Goal: Information Seeking & Learning: Learn about a topic

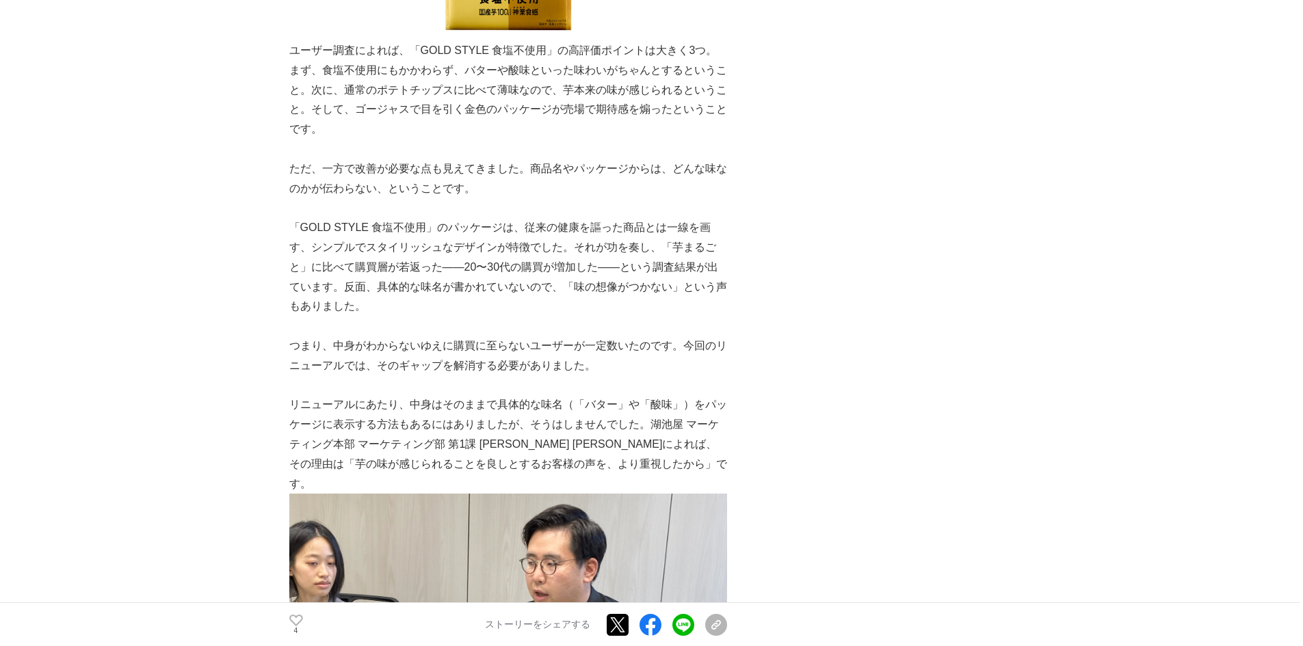
scroll to position [1026, 0]
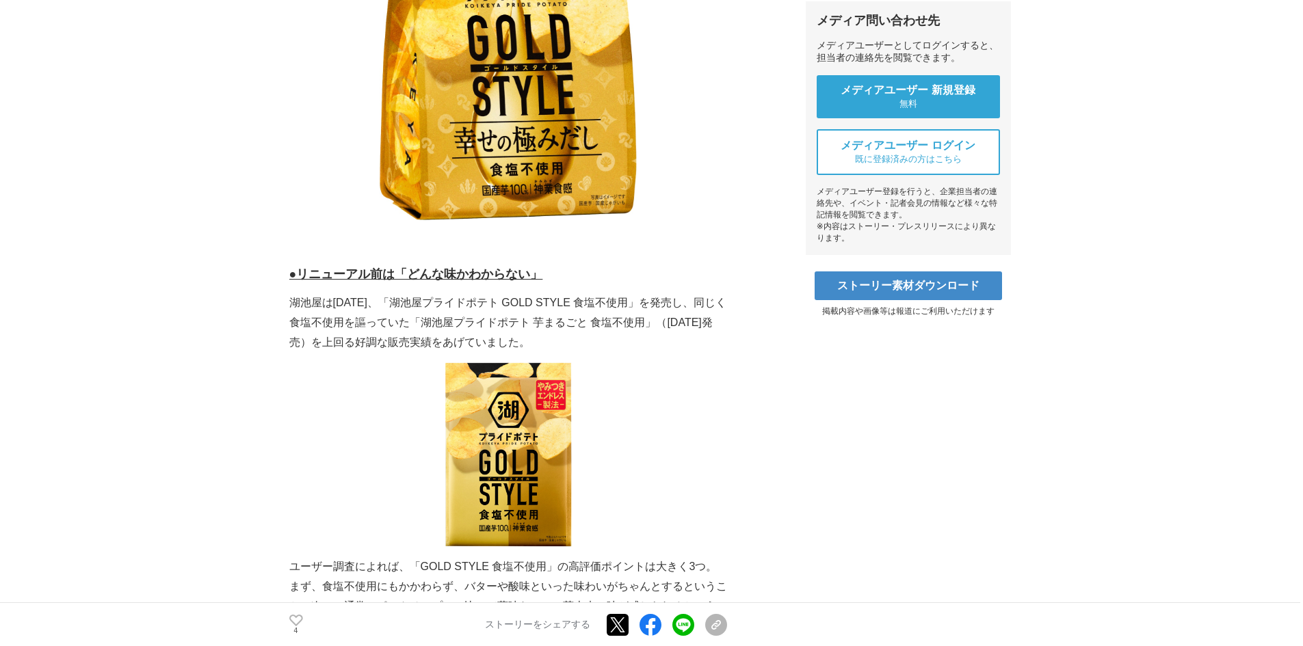
scroll to position [479, 0]
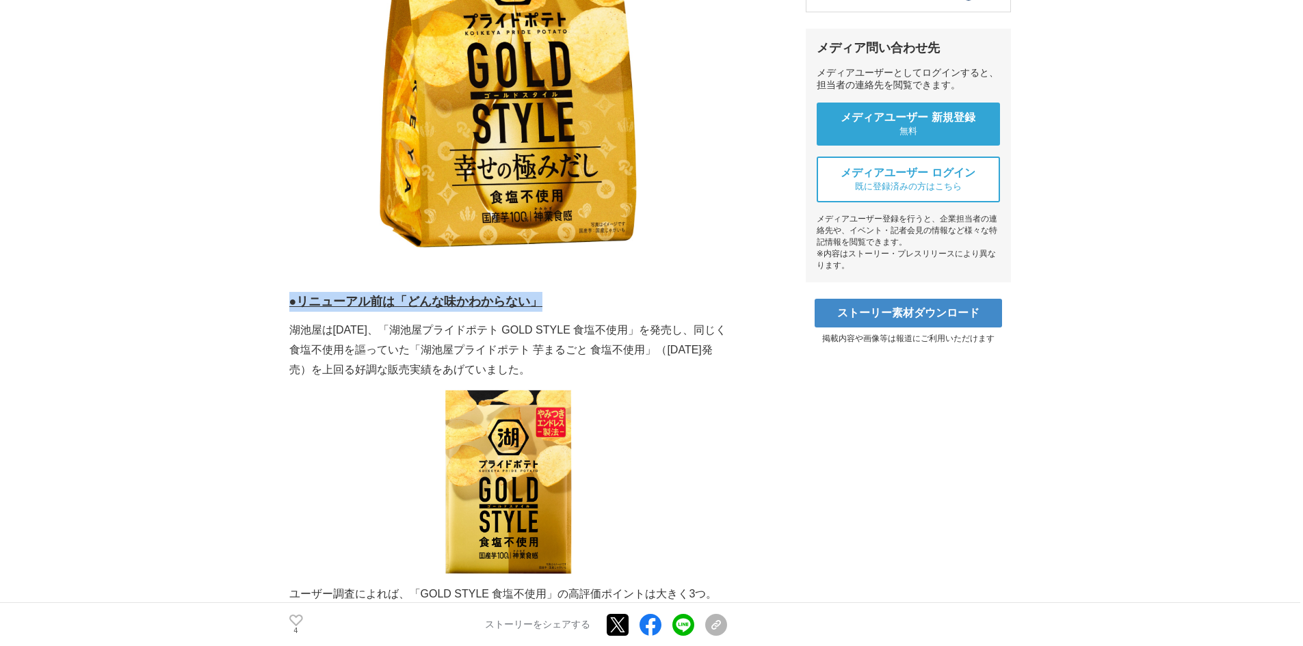
drag, startPoint x: 290, startPoint y: 302, endPoint x: 568, endPoint y: 299, distance: 278.3
click at [568, 299] on h3 "●リニューアル前は「どんな味かわからない」" at bounding box center [508, 302] width 438 height 20
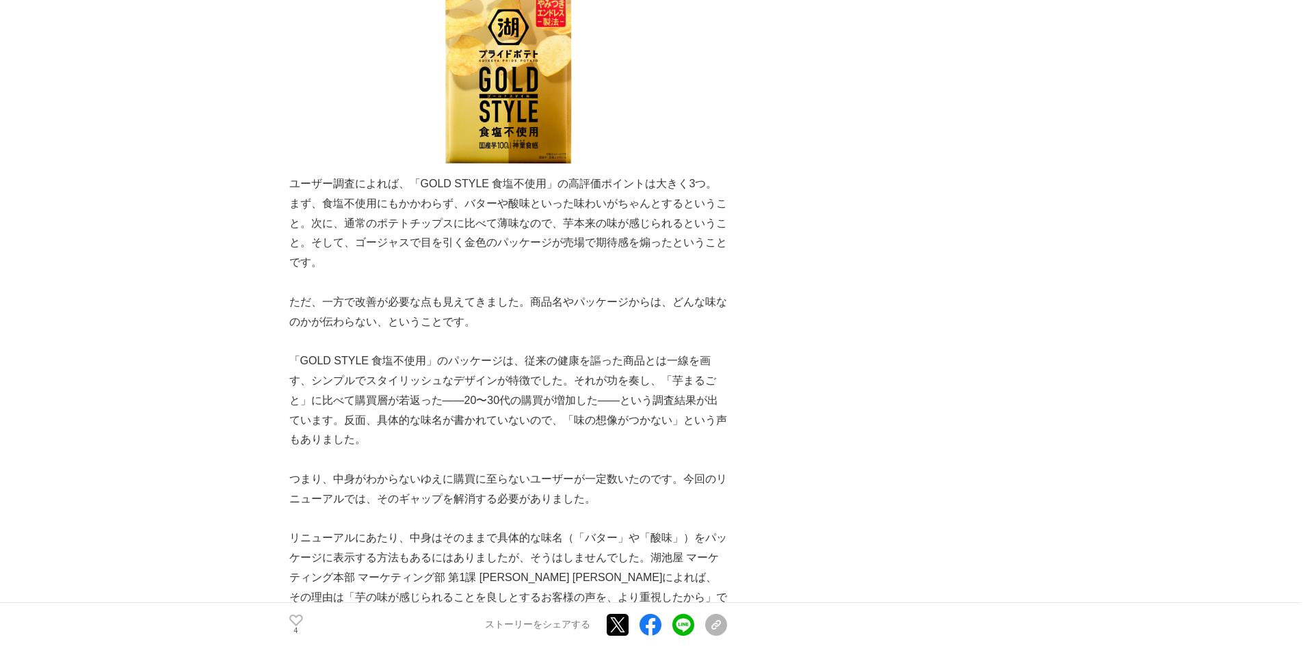
scroll to position [957, 0]
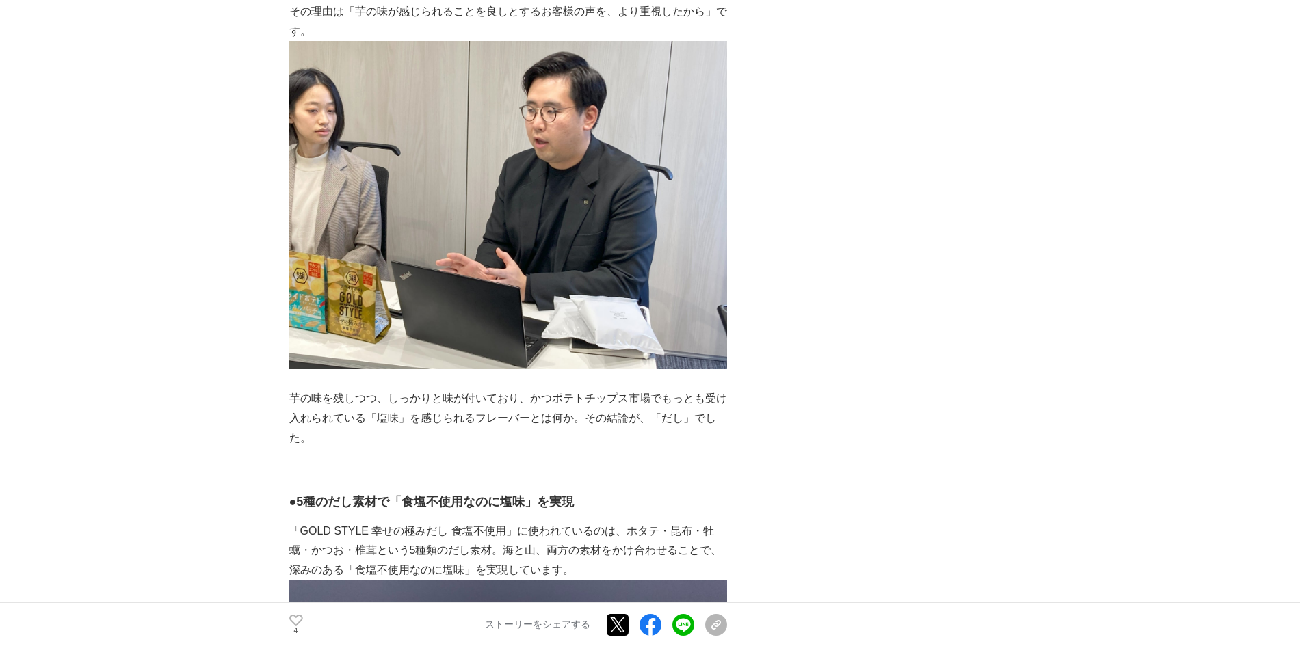
scroll to position [1641, 0]
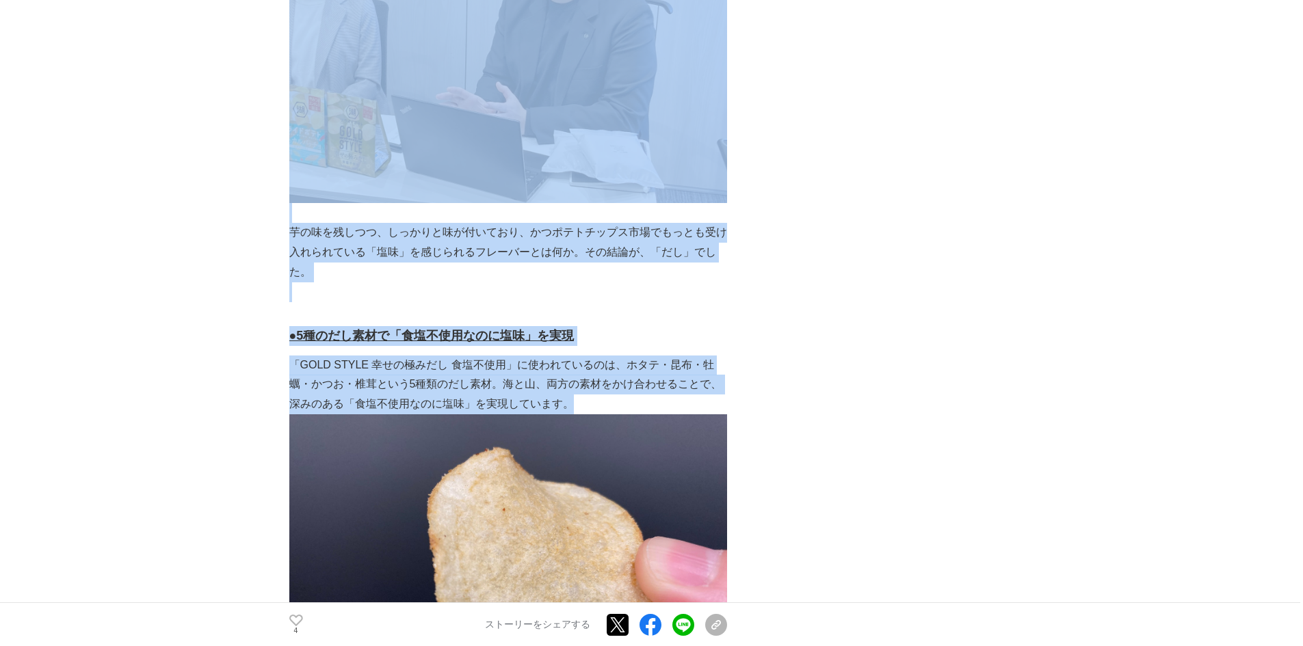
drag, startPoint x: 288, startPoint y: 315, endPoint x: 590, endPoint y: 371, distance: 307.2
click at [590, 371] on p "「GOLD STYLE 幸せの極みだし 食塩不使用」に使われているのは、ホタテ・昆布・牡蠣・かつお・椎茸という5種類のだし素材。海と山、両方の素材をかけ合わせ…" at bounding box center [508, 385] width 438 height 59
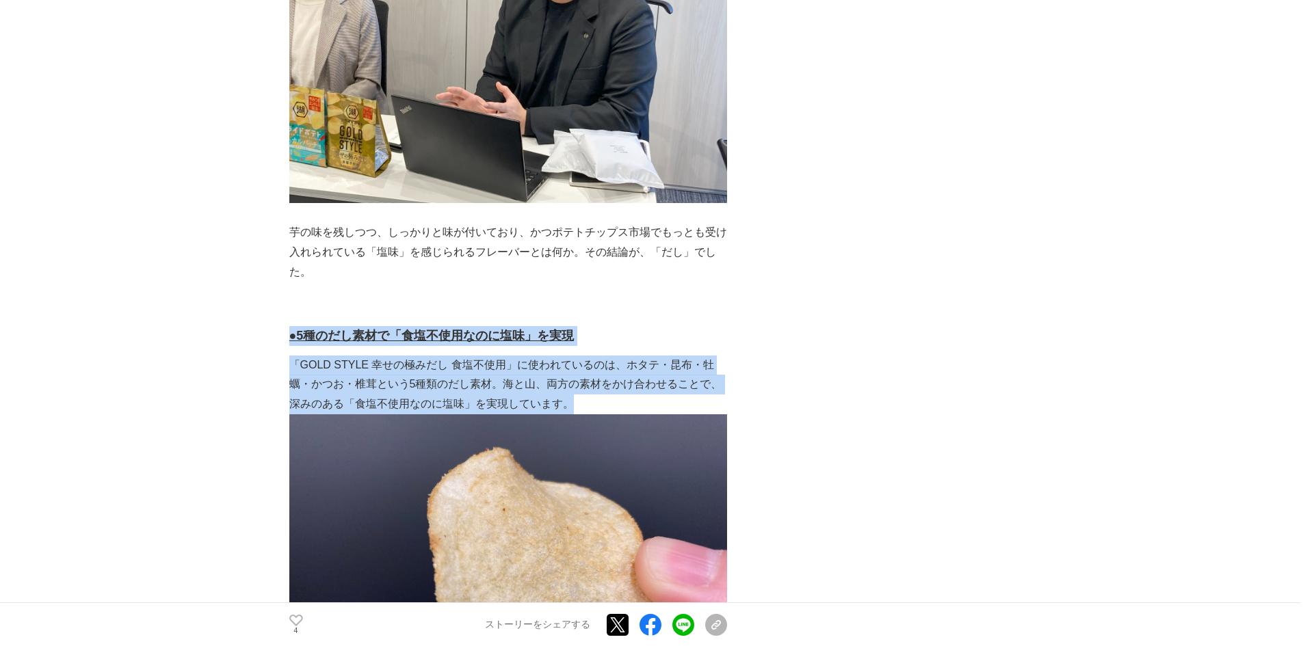
drag, startPoint x: 579, startPoint y: 385, endPoint x: 289, endPoint y: 311, distance: 299.8
copy div "●5種のだし素材で「食塩不使用なのに塩味」を実現 「GOLD STYLE 幸せの極みだし 食塩不使用」に使われているのは、ホタテ・昆布・牡蠣・かつお・椎茸とい…"
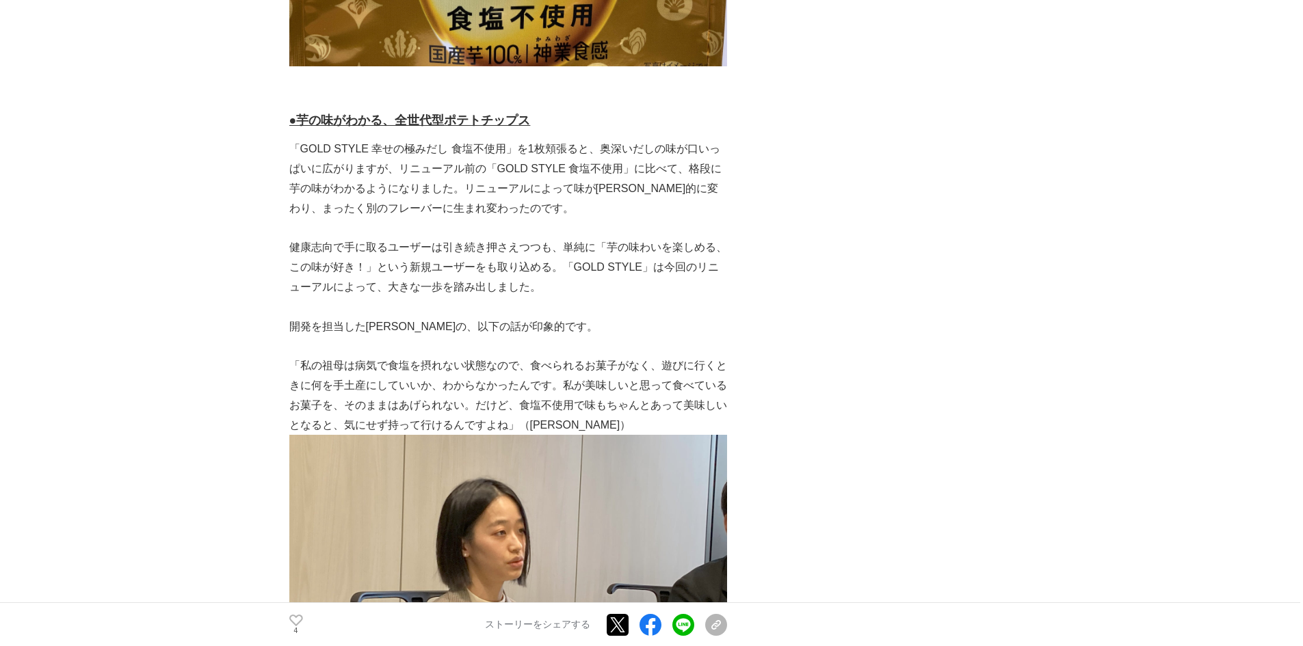
scroll to position [3829, 0]
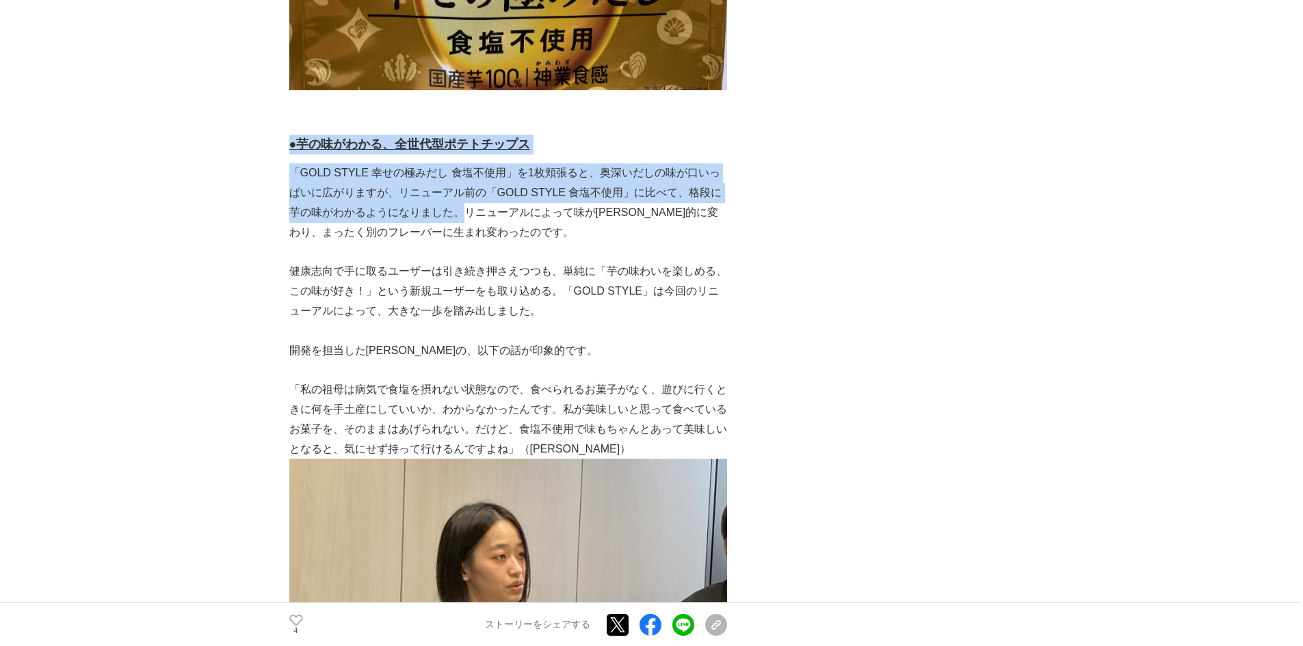
drag, startPoint x: 289, startPoint y: 64, endPoint x: 441, endPoint y: 134, distance: 167.3
copy div "●芋の味がわかる、全世代型ポテトチップス 「GOLD STYLE 幸せの極みだし 食塩不使用」を1枚頬張ると、奥深いだしの味が口いっぱいに広がりますが、リニュ…"
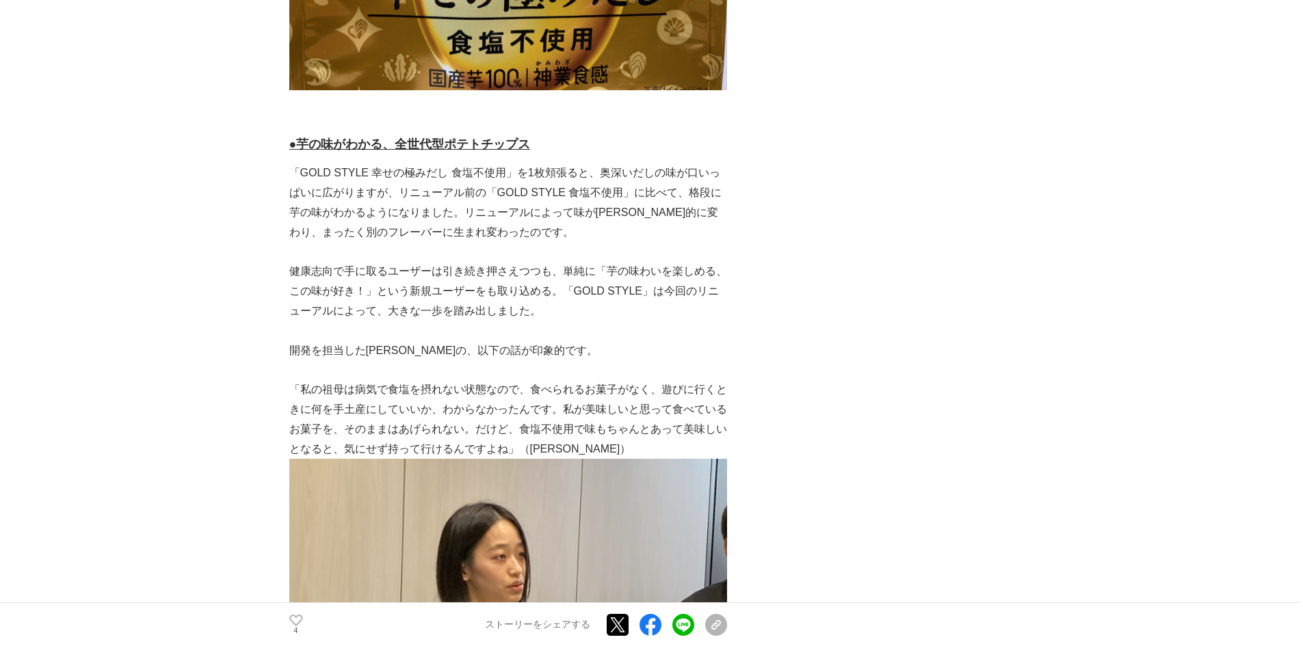
click at [609, 243] on p at bounding box center [508, 253] width 438 height 20
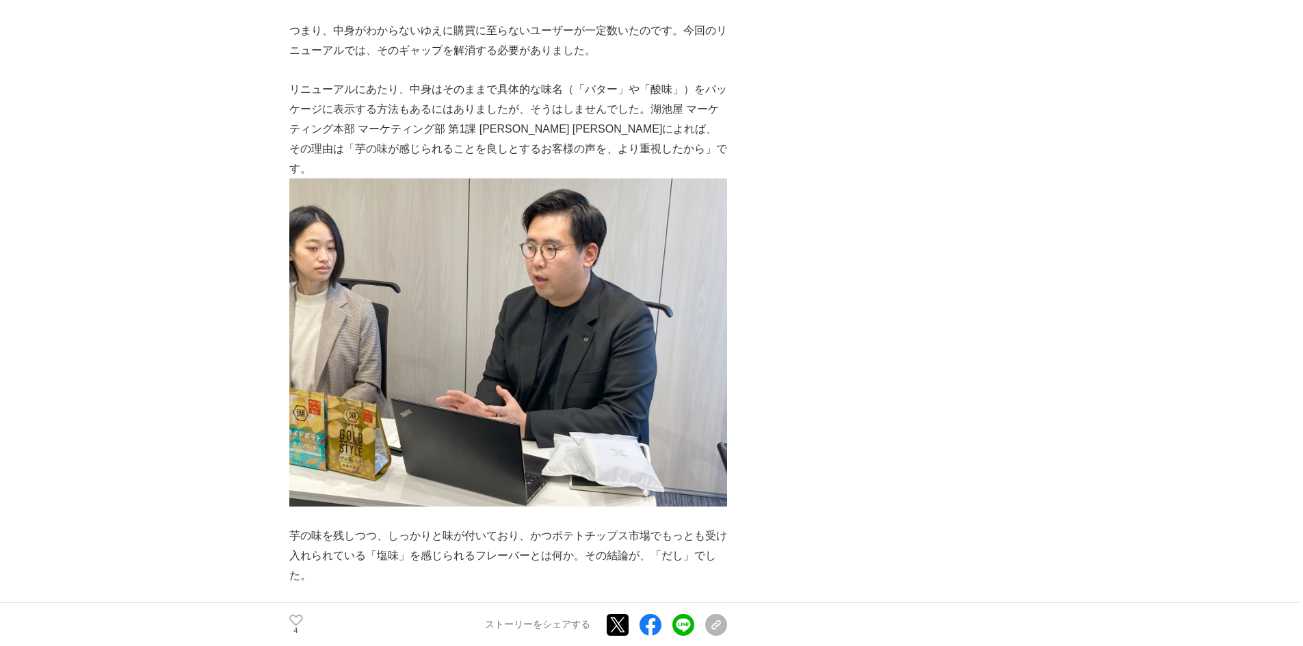
scroll to position [1367, 0]
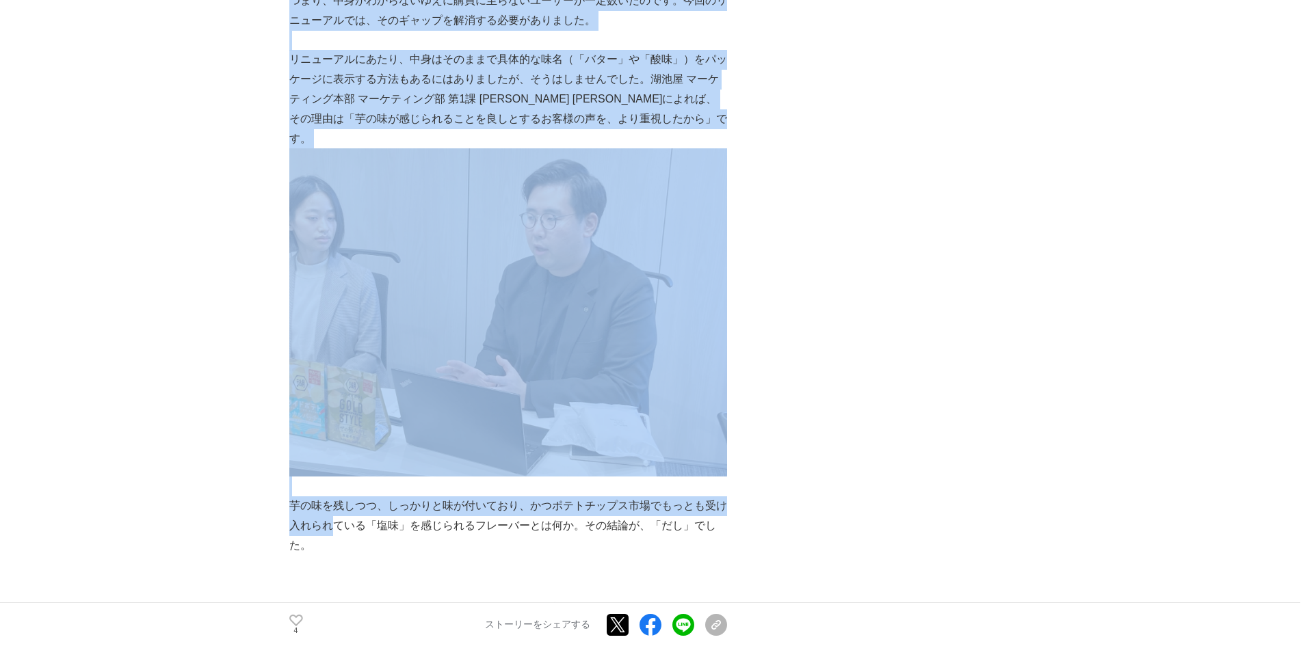
drag, startPoint x: 288, startPoint y: 486, endPoint x: 337, endPoint y: 501, distance: 51.5
click at [337, 501] on p "芋の味を残しつつ、しっかりと味が付いており、かつポテトチップス市場でもっとも受け入れられている「塩味」を感じられるフレーバーとは何か。その結論が、「だし」でし…" at bounding box center [508, 525] width 438 height 59
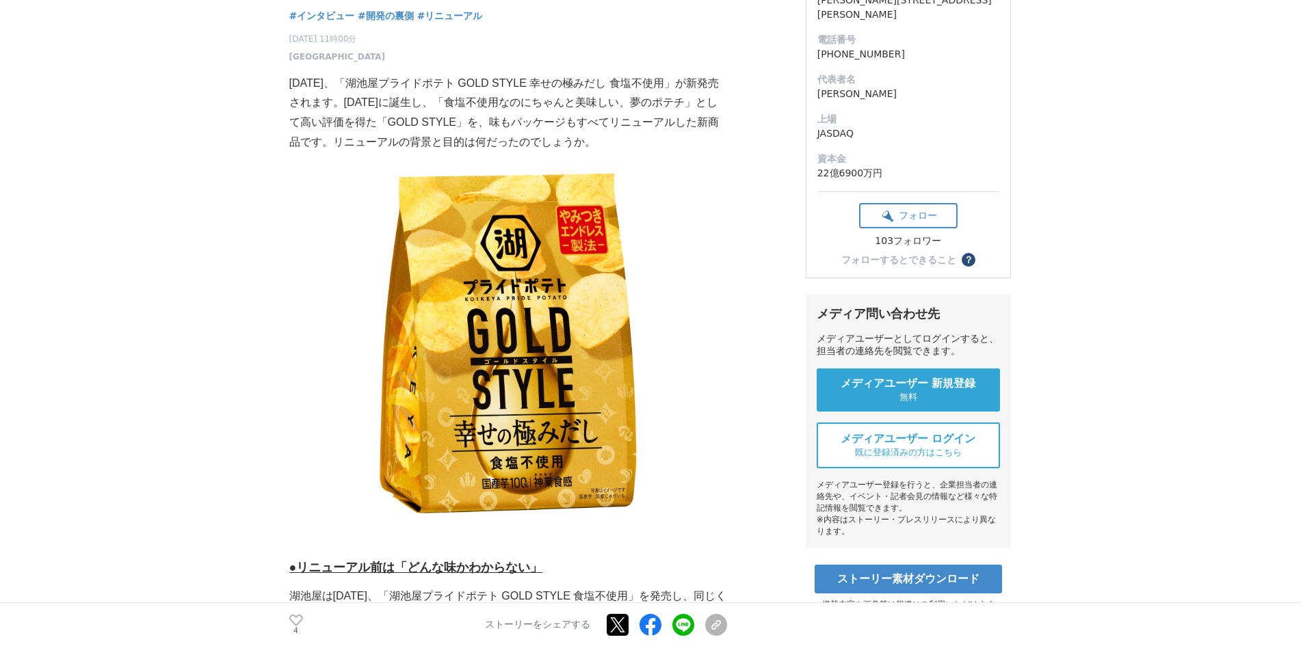
scroll to position [342, 0]
